Goal: Information Seeking & Learning: Learn about a topic

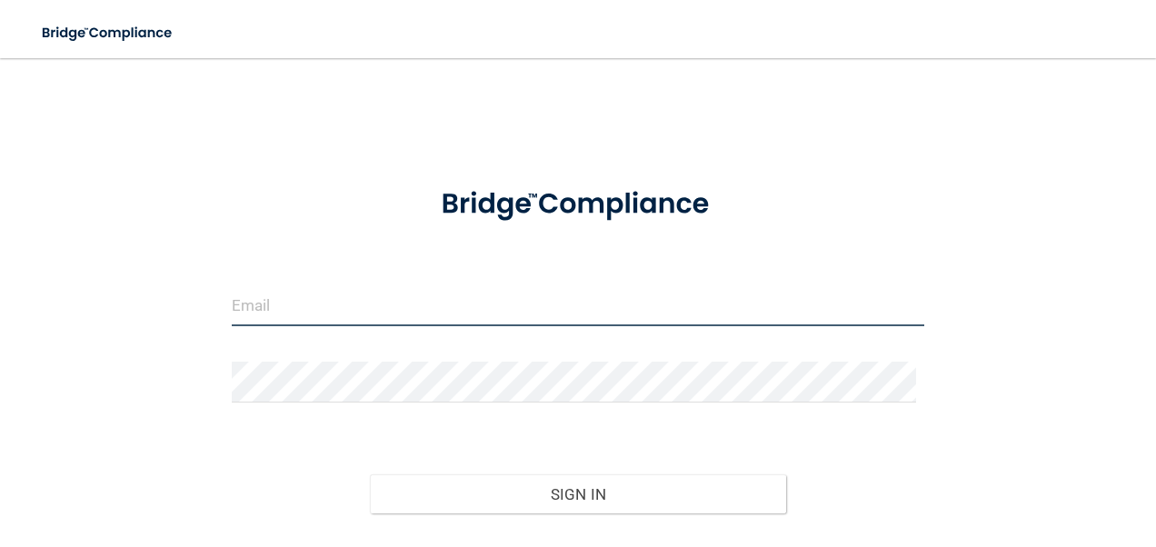
click at [247, 298] on input "email" at bounding box center [579, 305] width 694 height 41
type input "[PERSON_NAME][EMAIL_ADDRESS][PERSON_NAME][DOMAIN_NAME]"
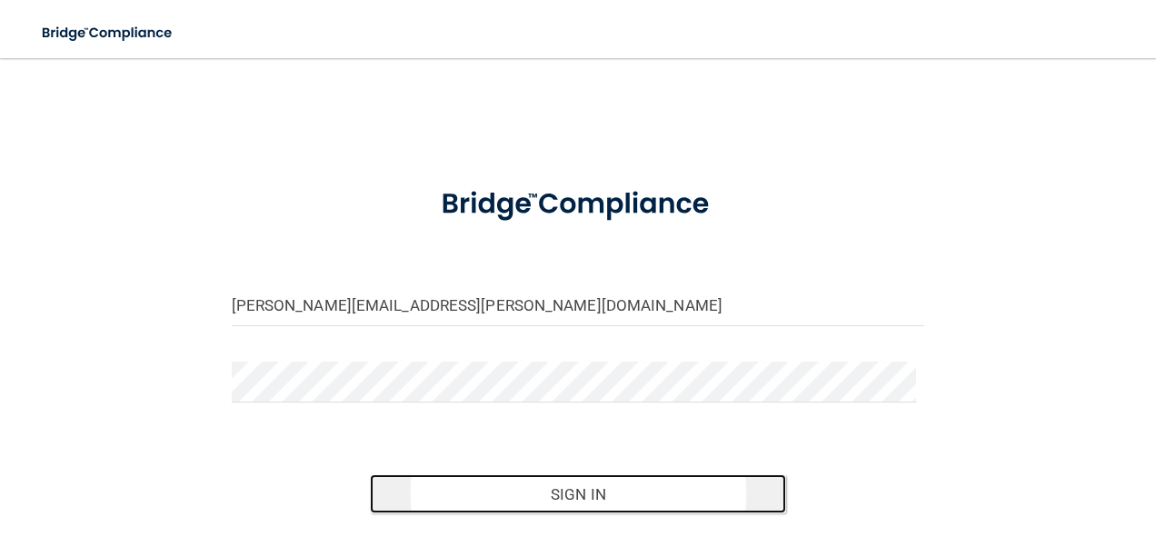
click at [574, 496] on button "Sign In" at bounding box center [578, 495] width 416 height 40
click at [564, 486] on button "Sign In" at bounding box center [578, 495] width 416 height 40
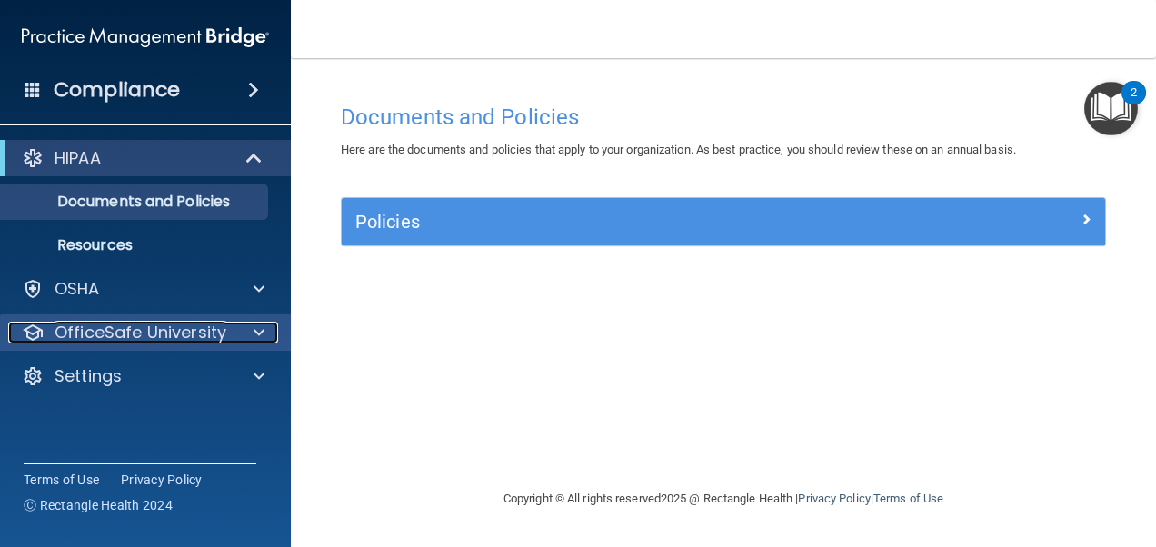
click at [159, 327] on p "OfficeSafe University" at bounding box center [141, 333] width 172 height 22
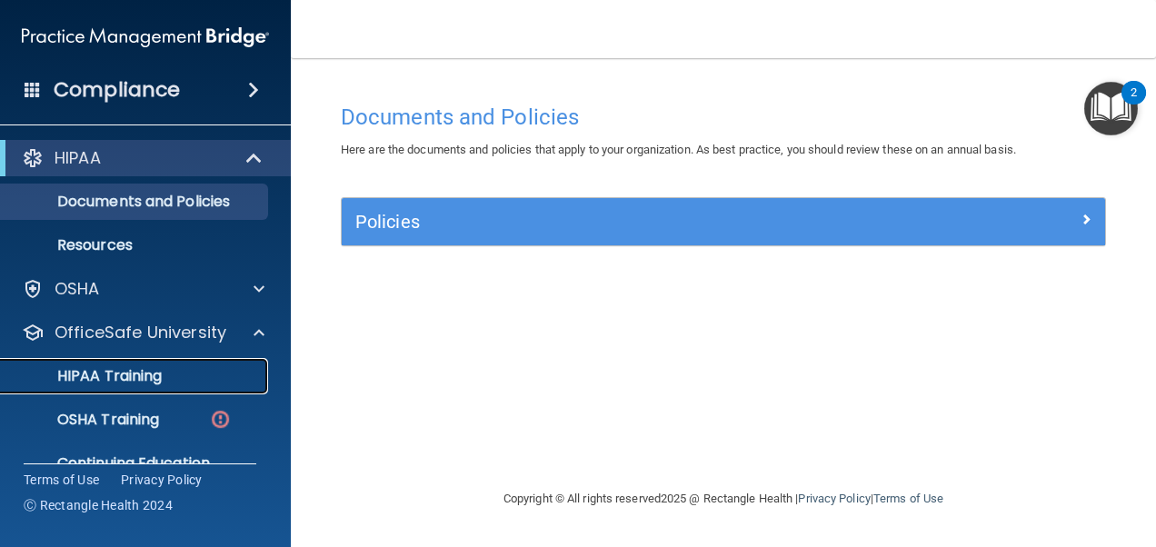
click at [133, 371] on p "HIPAA Training" at bounding box center [87, 376] width 150 height 18
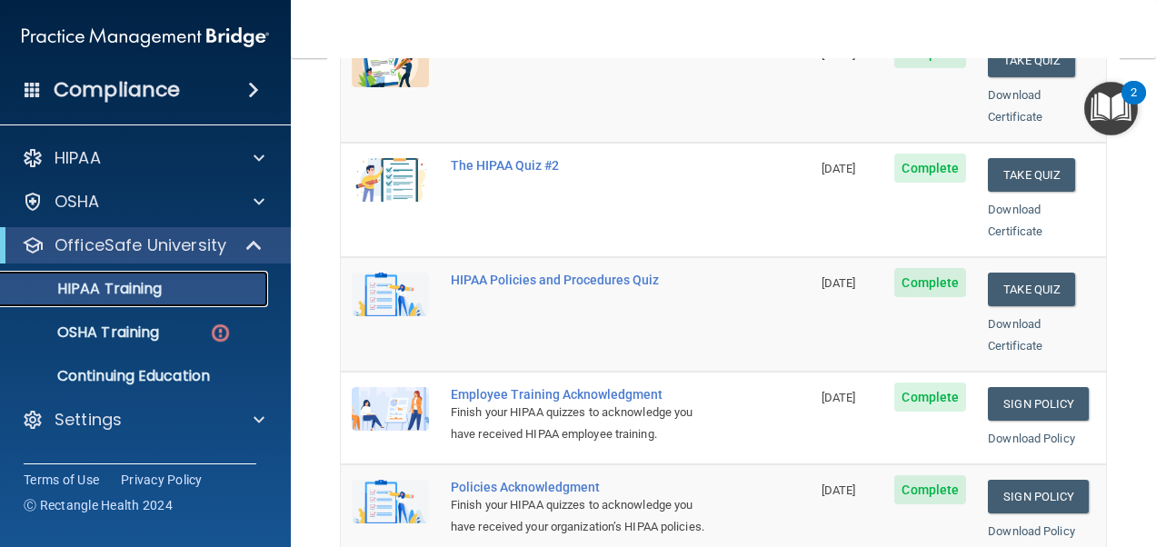
scroll to position [273, 0]
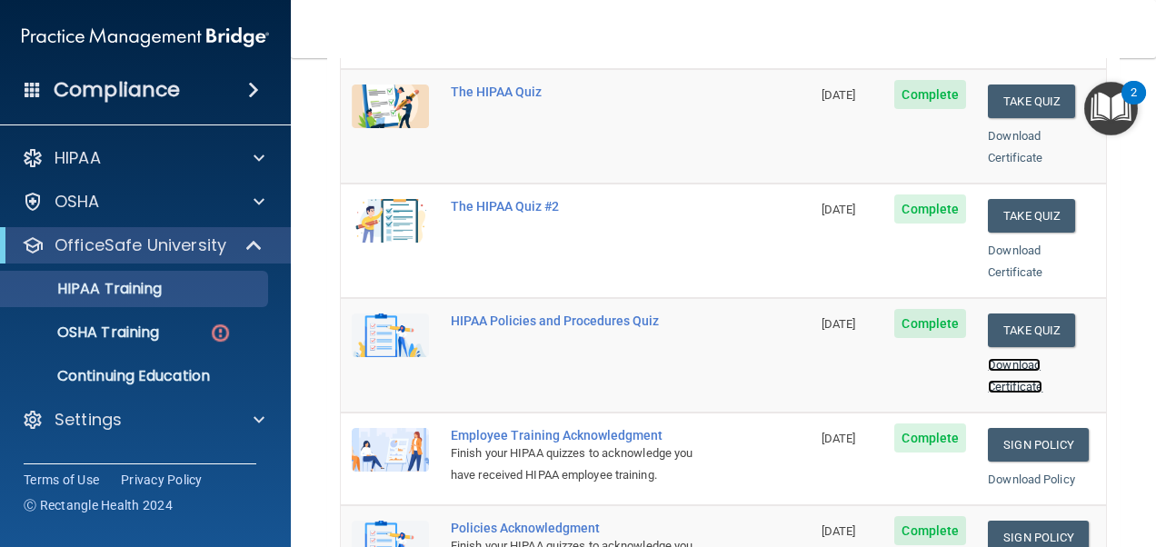
click at [988, 358] on link "Download Certificate" at bounding box center [1015, 375] width 55 height 35
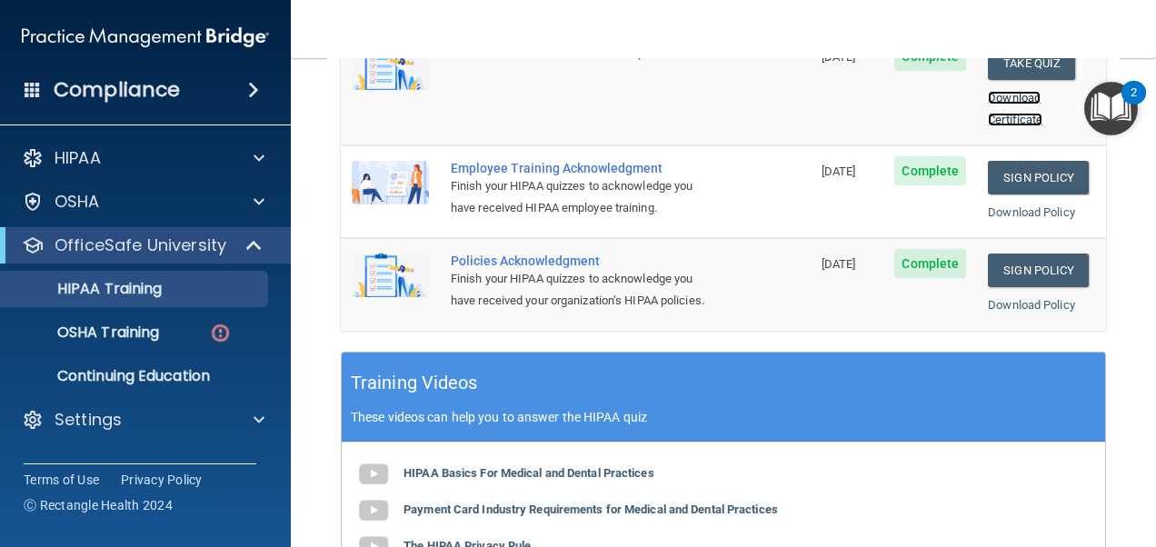
scroll to position [545, 0]
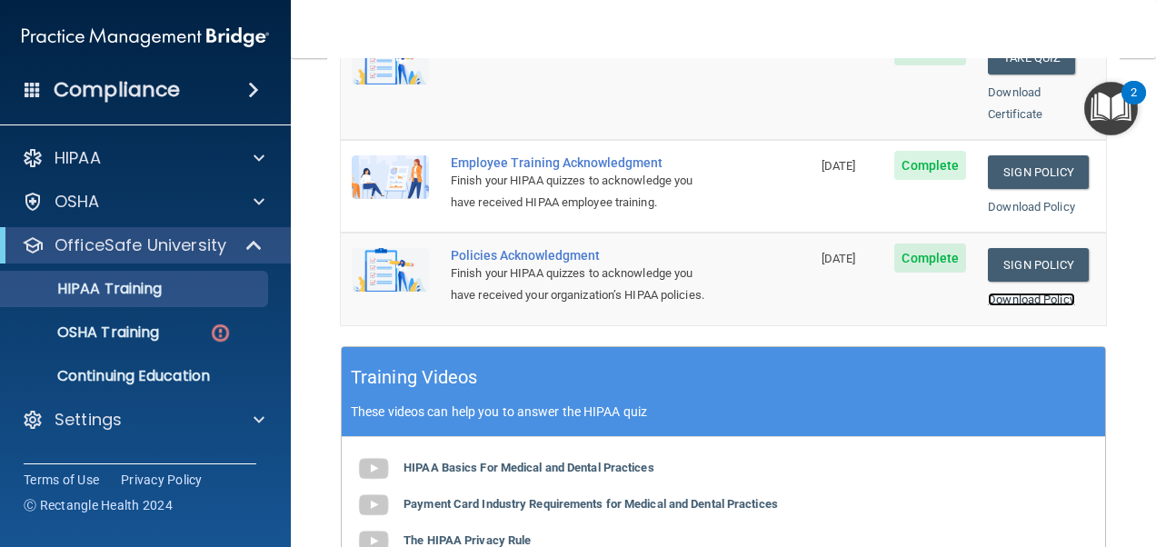
click at [994, 293] on link "Download Policy" at bounding box center [1031, 300] width 87 height 14
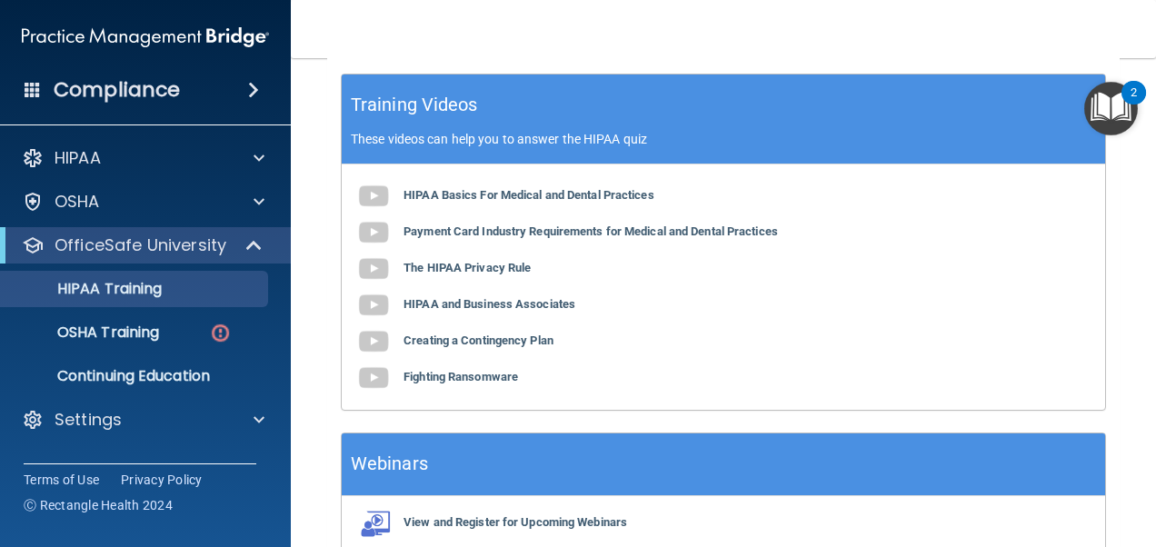
scroll to position [900, 0]
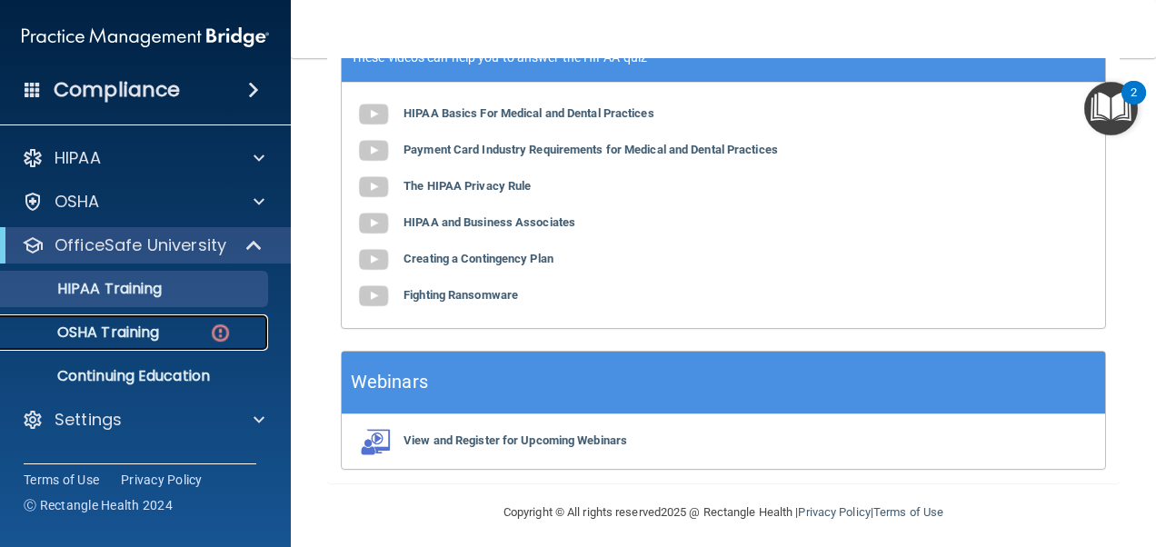
click at [215, 329] on img at bounding box center [220, 333] width 23 height 23
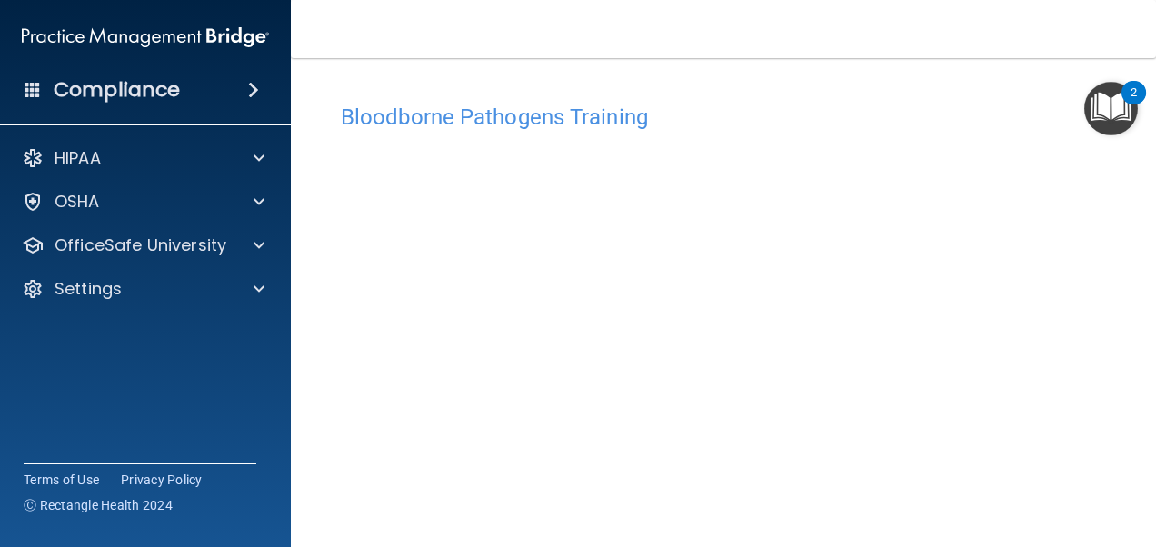
scroll to position [231, 0]
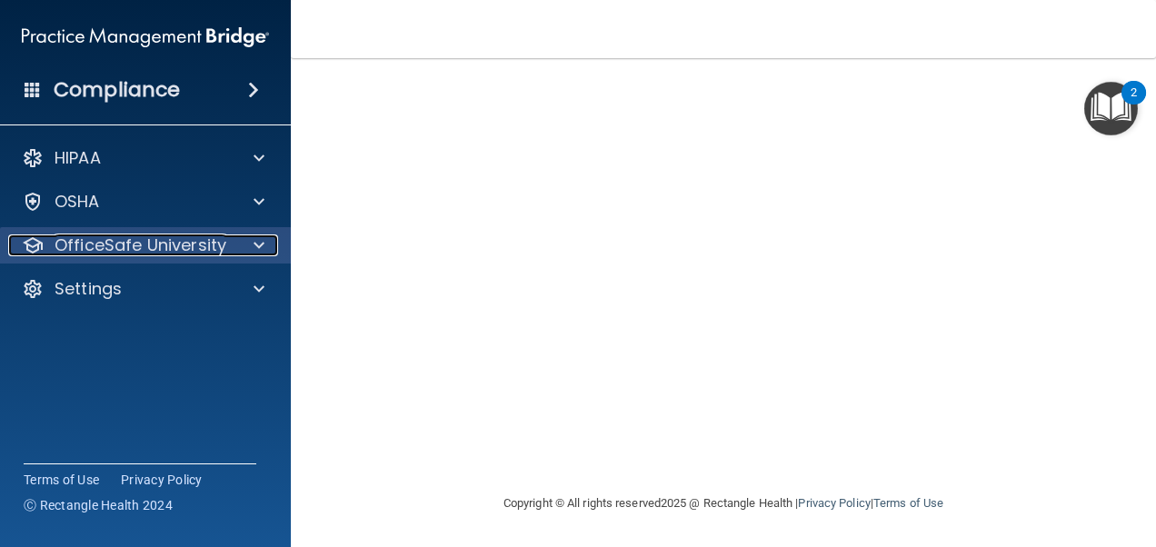
click at [258, 251] on span at bounding box center [259, 246] width 11 height 22
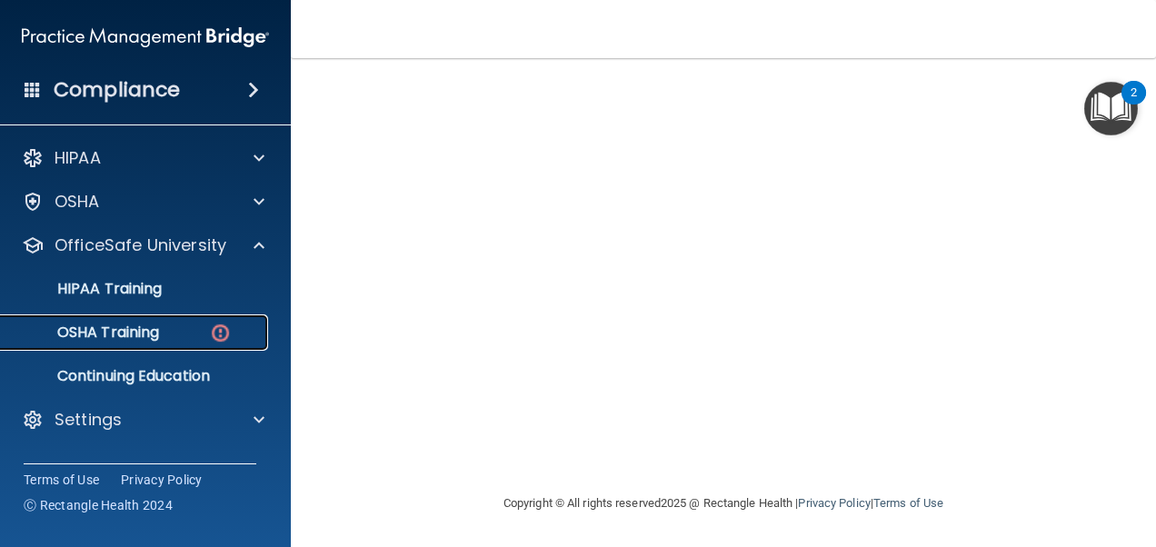
click at [211, 330] on img at bounding box center [220, 333] width 23 height 23
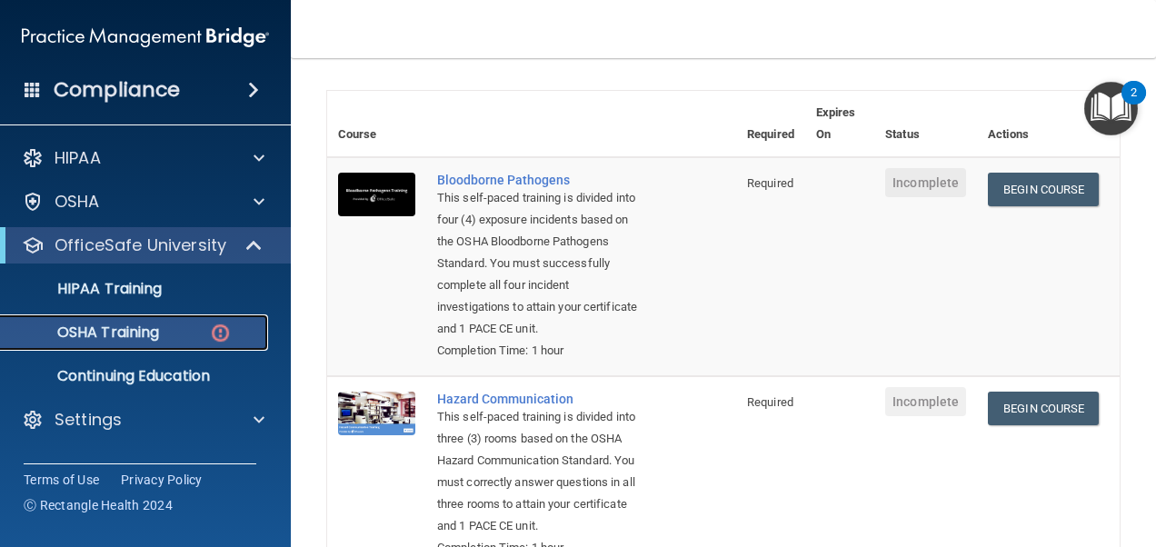
scroll to position [91, 0]
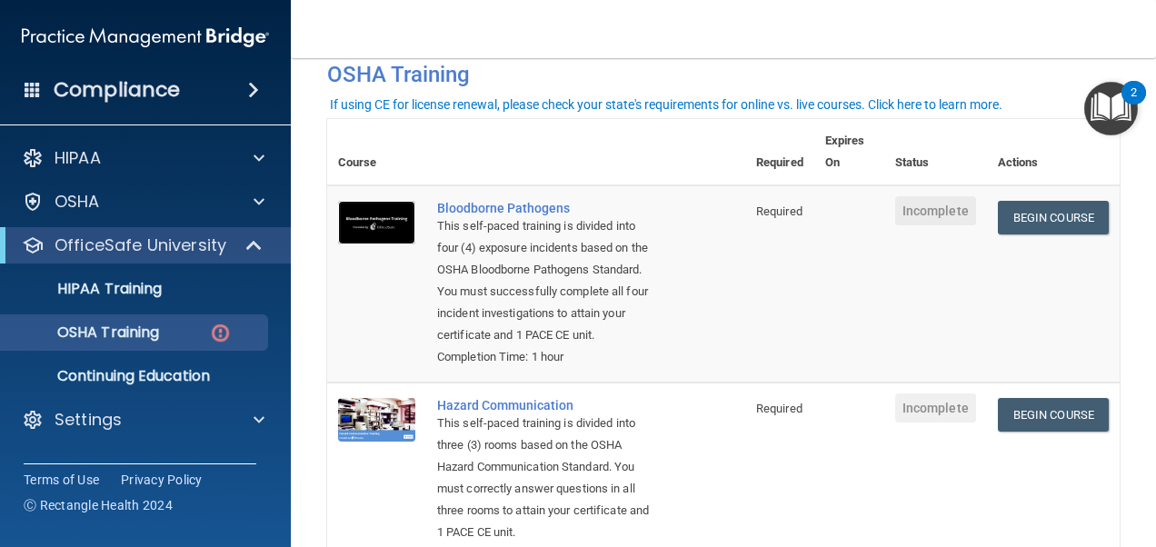
click at [375, 237] on img at bounding box center [376, 223] width 77 height 44
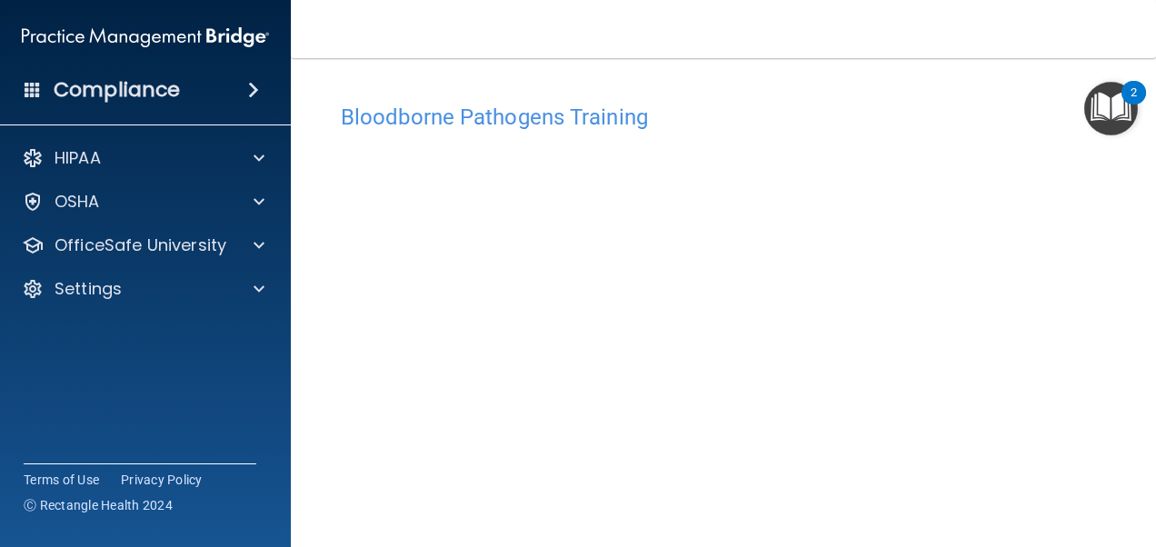
scroll to position [74, 0]
click at [317, 491] on main "Bloodborne Pathogens Training This course doesn’t expire until . Are you sure y…" at bounding box center [723, 302] width 865 height 489
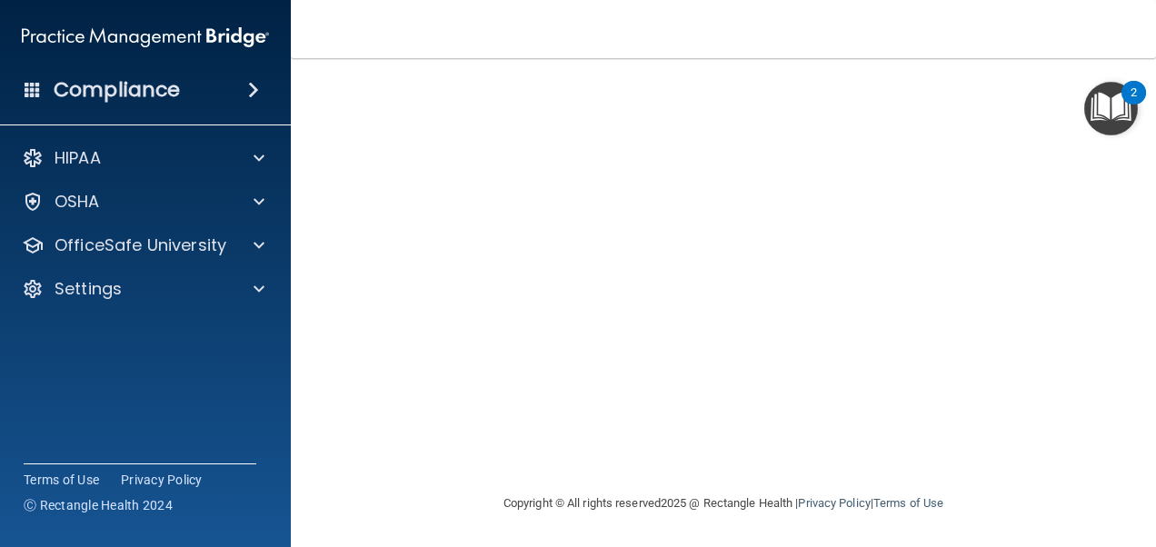
scroll to position [140, 0]
